Goal: Task Accomplishment & Management: Use online tool/utility

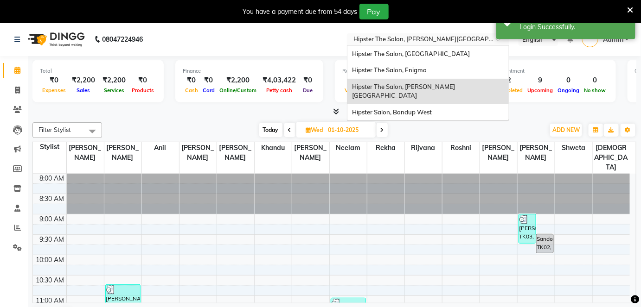
click at [434, 40] on input "text" at bounding box center [418, 40] width 134 height 9
click at [429, 108] on span "Hipster Salon, Bandup West" at bounding box center [392, 111] width 80 height 7
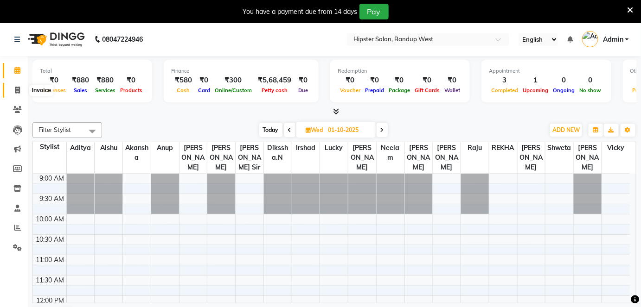
click at [22, 92] on span at bounding box center [17, 90] width 16 height 11
select select "6746"
select select "service"
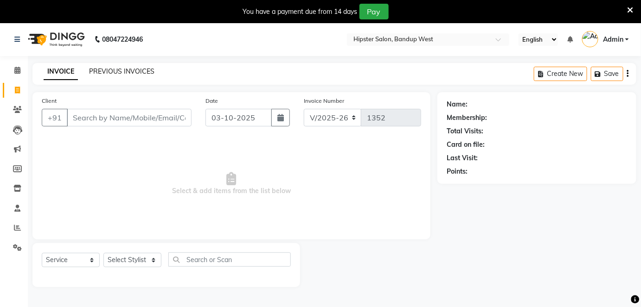
click at [104, 70] on link "PREVIOUS INVOICES" at bounding box center [121, 71] width 65 height 8
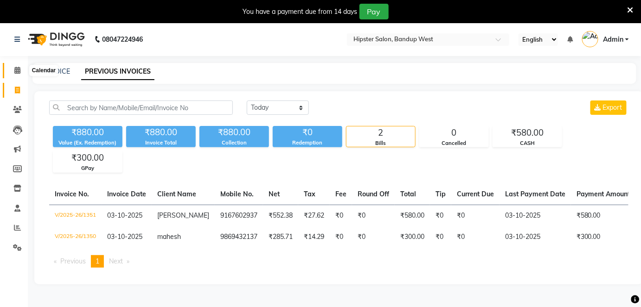
click at [11, 68] on span at bounding box center [17, 70] width 16 height 11
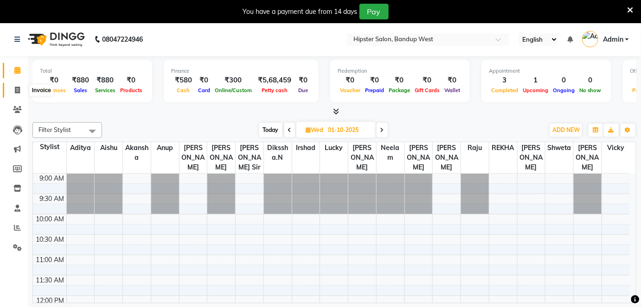
click at [16, 89] on icon at bounding box center [17, 90] width 5 height 7
select select "6746"
select select "service"
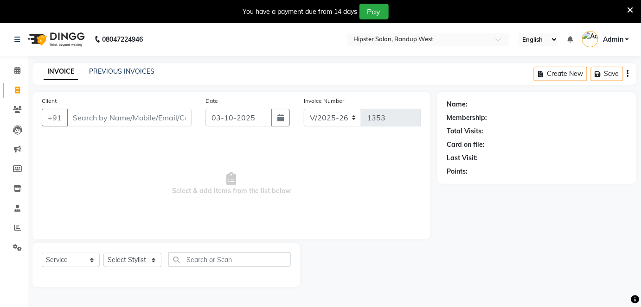
click at [84, 121] on input "Client" at bounding box center [129, 118] width 125 height 18
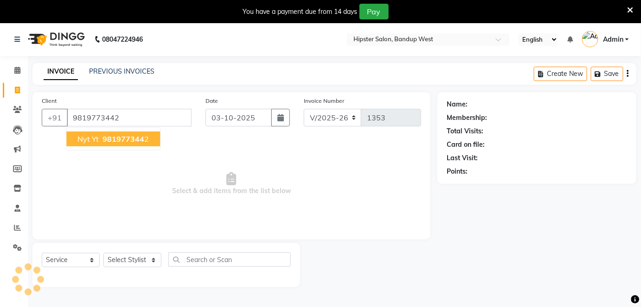
type input "9819773442"
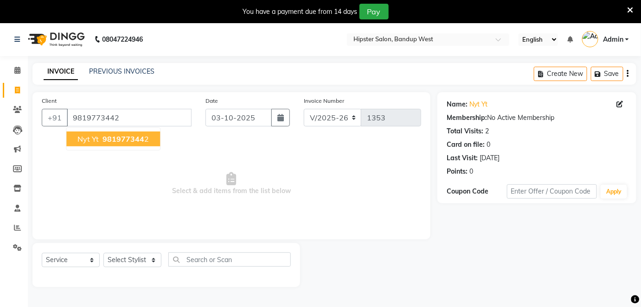
click at [102, 142] on span "981977344" at bounding box center [123, 138] width 42 height 9
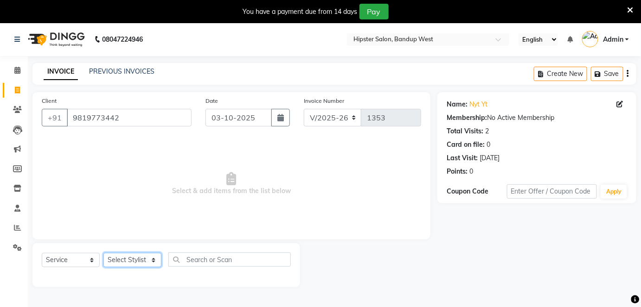
click at [129, 257] on select "Select Stylist aditya aishu akansha anup ashik Ayushi bhavin sir Dikssha.N Irsh…" at bounding box center [132, 260] width 58 height 14
select select "86259"
click at [103, 253] on select "Select Stylist aditya aishu akansha anup ashik Ayushi bhavin sir Dikssha.N Irsh…" at bounding box center [132, 260] width 58 height 14
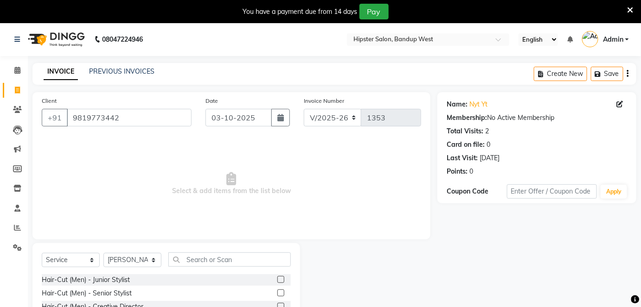
click at [277, 280] on label at bounding box center [280, 279] width 7 height 7
click at [277, 280] on input "checkbox" at bounding box center [280, 280] width 6 height 6
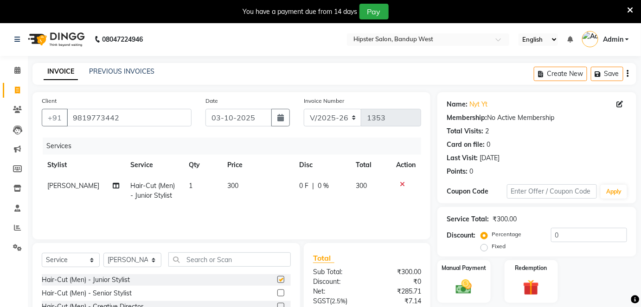
checkbox input "false"
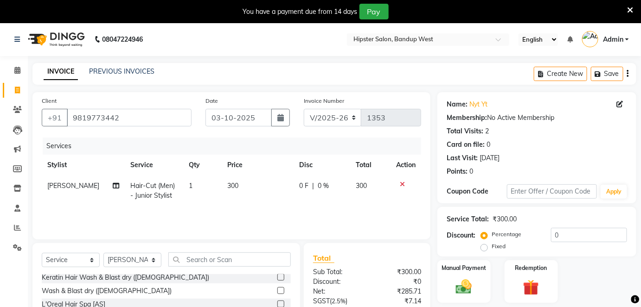
scroll to position [111, 0]
click at [455, 288] on img at bounding box center [463, 287] width 27 height 19
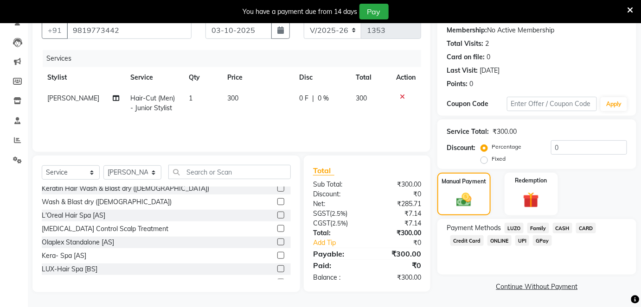
click at [535, 239] on span "GPay" at bounding box center [542, 241] width 19 height 11
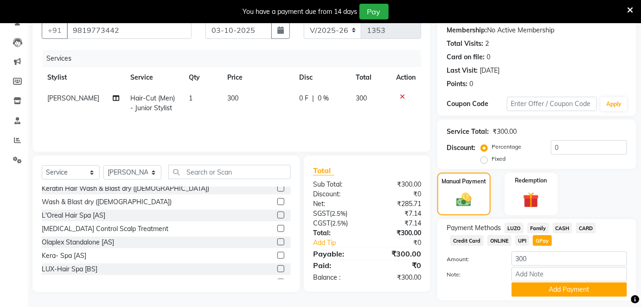
scroll to position [114, 0]
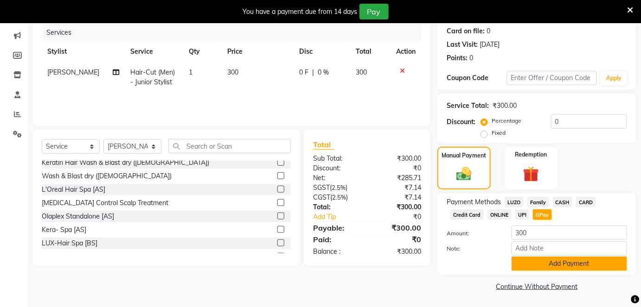
click at [533, 259] on button "Add Payment" at bounding box center [568, 264] width 115 height 14
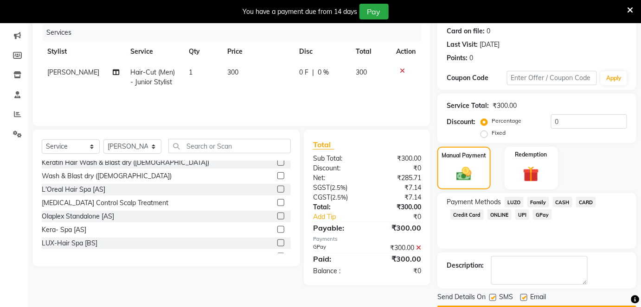
scroll to position [140, 0]
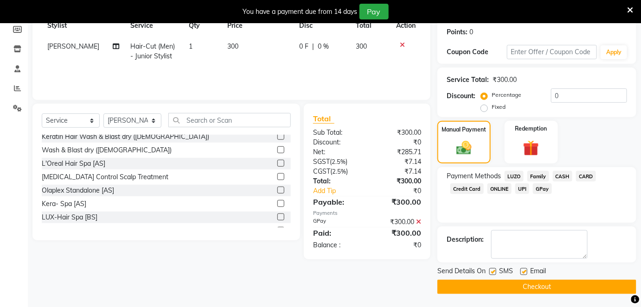
click at [524, 270] on label at bounding box center [523, 271] width 7 height 7
click at [524, 270] on input "checkbox" at bounding box center [523, 272] width 6 height 6
checkbox input "false"
click at [494, 272] on label at bounding box center [492, 271] width 7 height 7
click at [494, 272] on input "checkbox" at bounding box center [492, 272] width 6 height 6
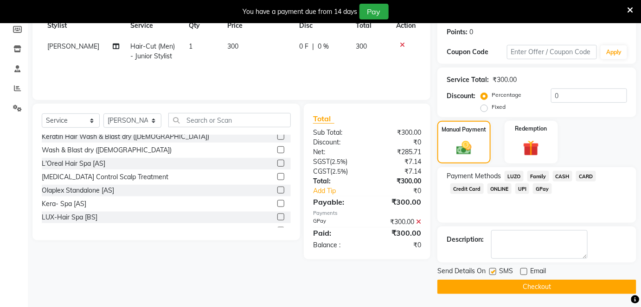
checkbox input "false"
click at [496, 284] on button "Checkout" at bounding box center [536, 287] width 199 height 14
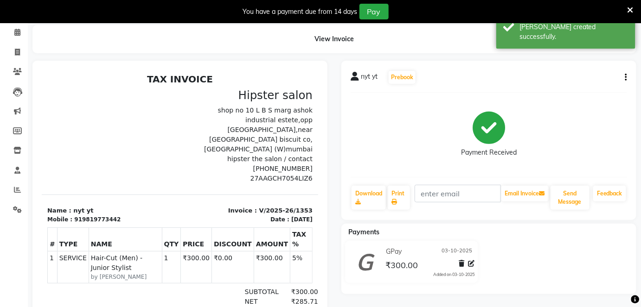
scroll to position [136, 0]
